Goal: Navigation & Orientation: Understand site structure

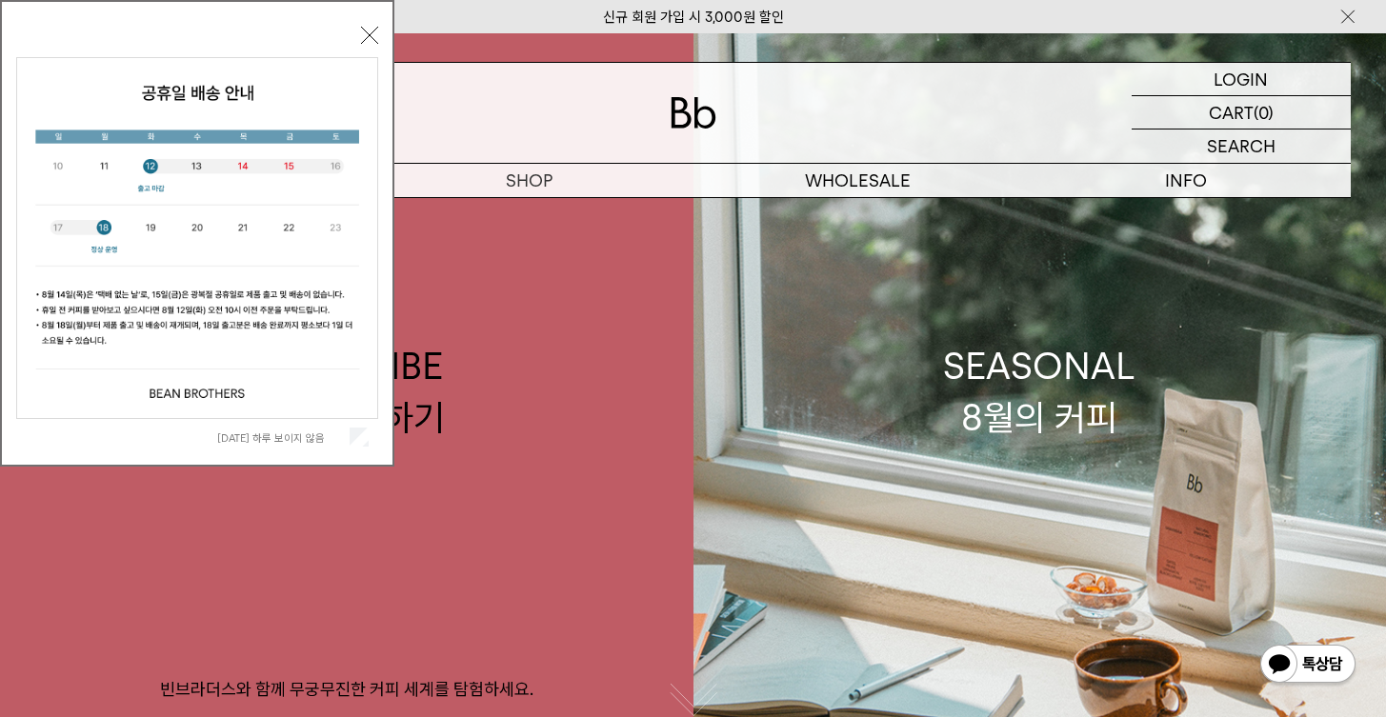
click at [371, 29] on button "닫기" at bounding box center [369, 35] width 17 height 17
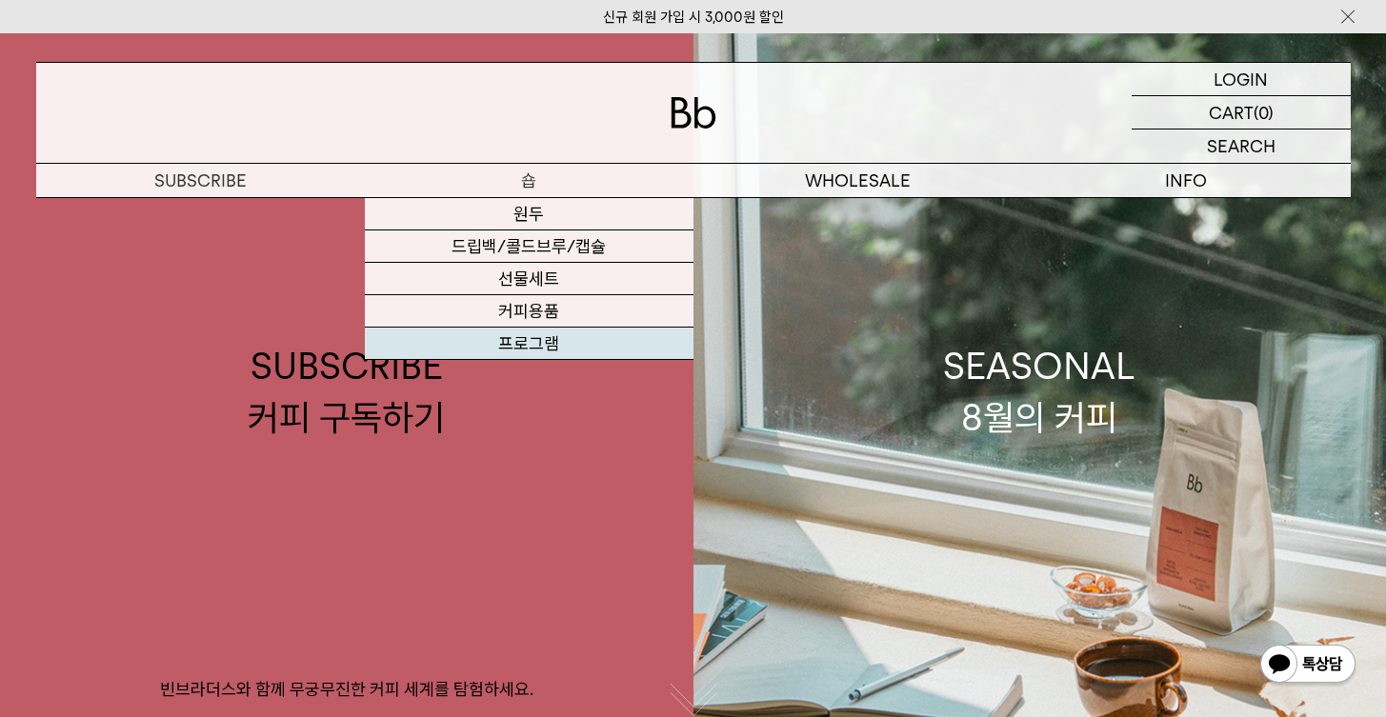
click at [546, 348] on link "프로그램" at bounding box center [529, 344] width 329 height 32
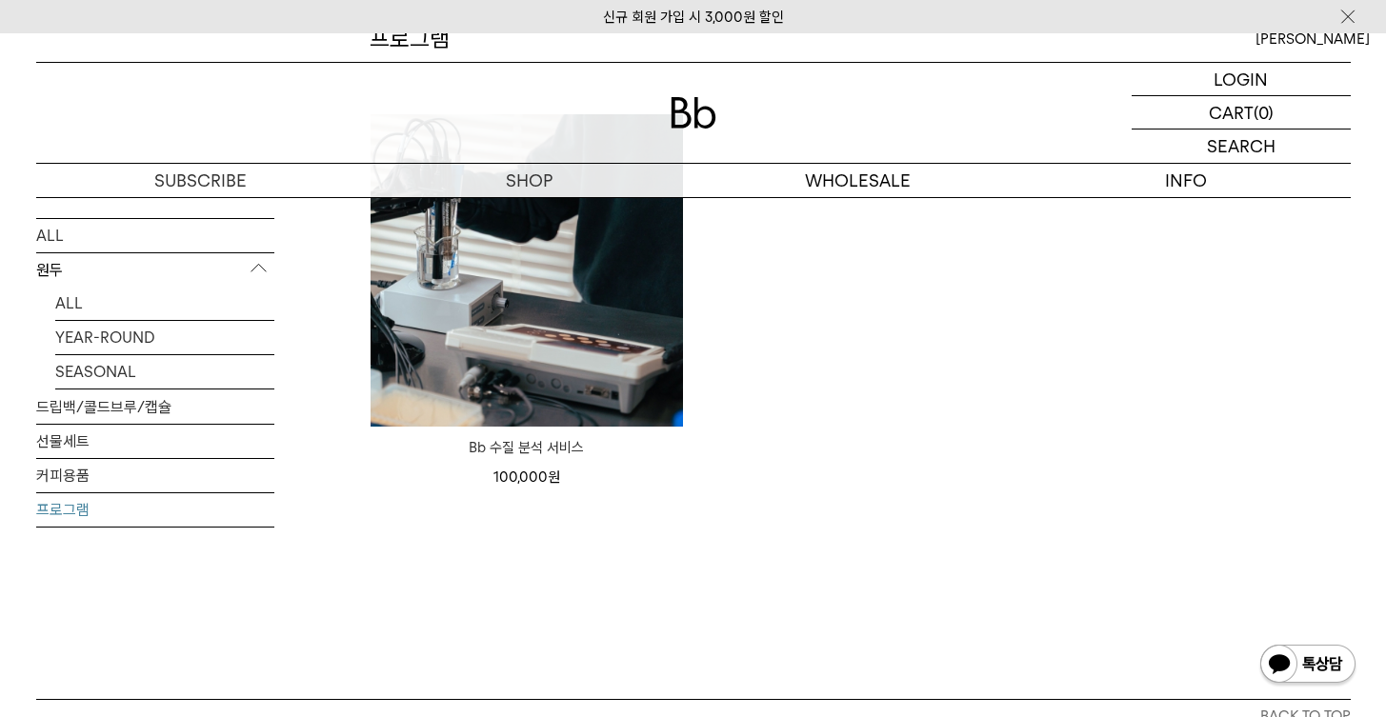
scroll to position [273, 0]
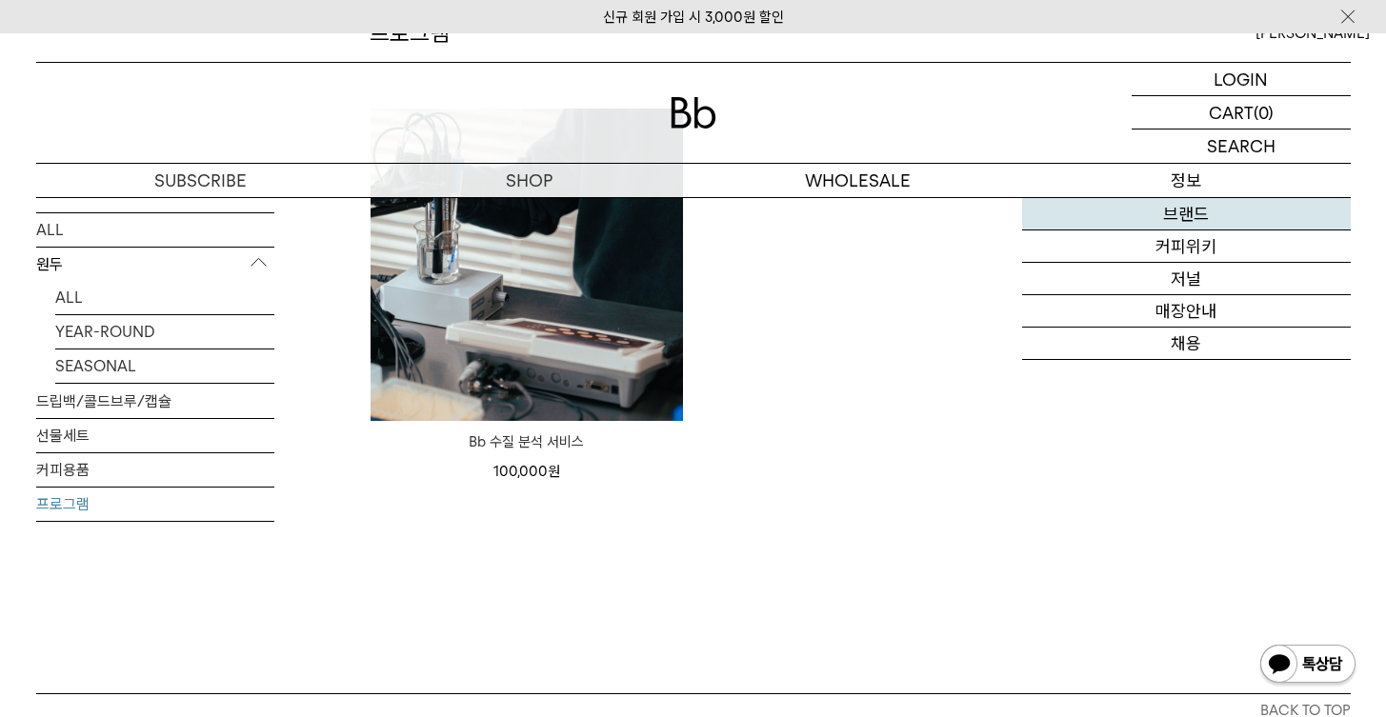
click at [1194, 222] on link "브랜드" at bounding box center [1186, 214] width 329 height 32
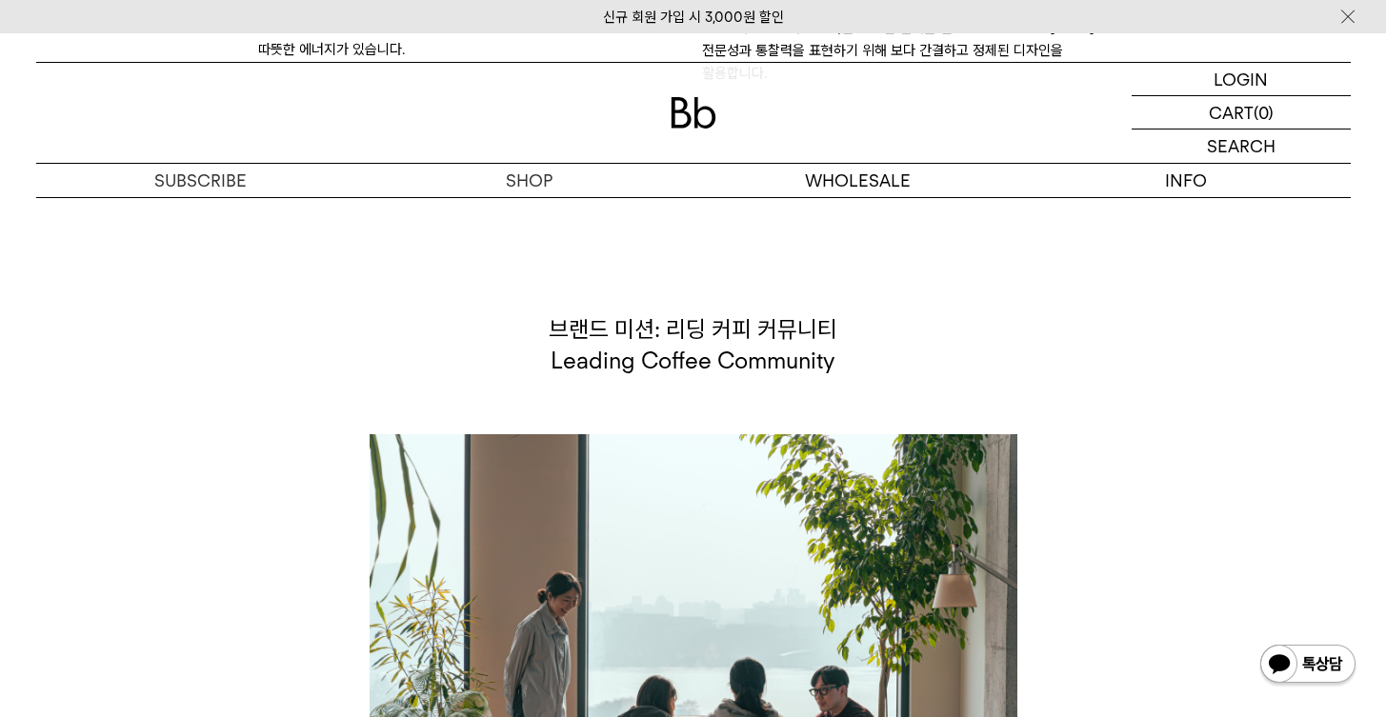
scroll to position [4027, 0]
